Goal: Information Seeking & Learning: Learn about a topic

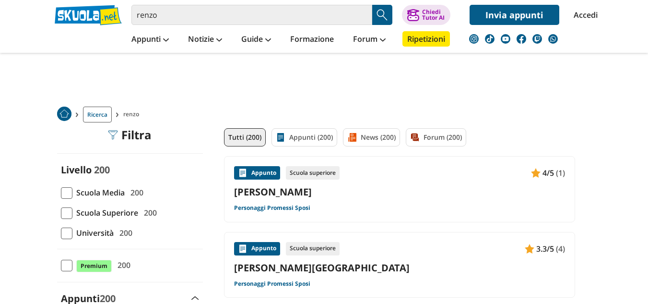
click at [293, 190] on link "[PERSON_NAME]" at bounding box center [399, 191] width 331 height 13
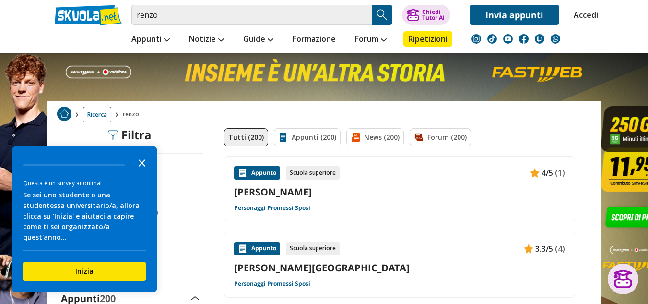
drag, startPoint x: 293, startPoint y: 190, endPoint x: 144, endPoint y: 171, distance: 150.4
click at [144, 171] on icon "Close the survey" at bounding box center [141, 161] width 19 height 19
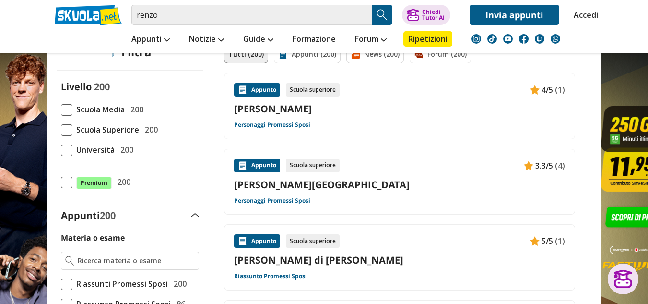
scroll to position [83, 0]
click at [65, 112] on span at bounding box center [67, 110] width 12 height 12
click at [61, 109] on input "Scuola Media 200" at bounding box center [61, 109] width 0 height 0
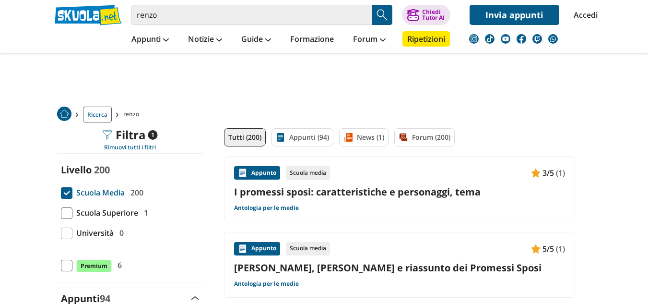
drag, startPoint x: 0, startPoint y: 0, endPoint x: 270, endPoint y: 191, distance: 330.9
click at [270, 191] on link "I promessi sposi: caratteristiche e personaggi, tema" at bounding box center [399, 191] width 331 height 13
